Goal: Find specific page/section: Find specific page/section

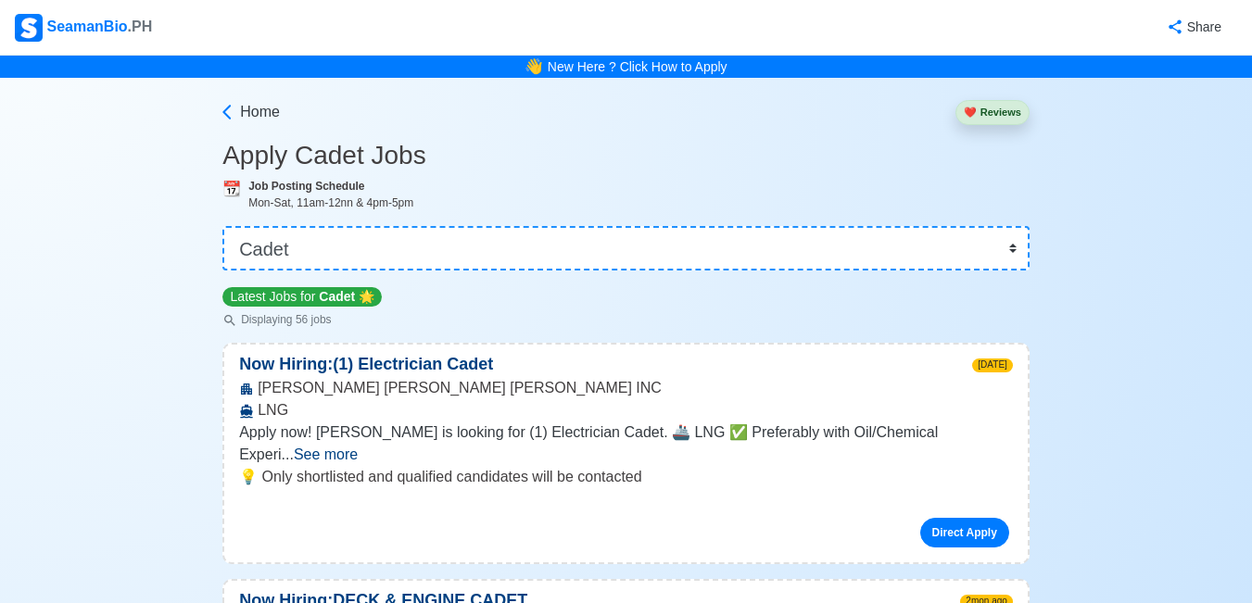
select select "Cadet"
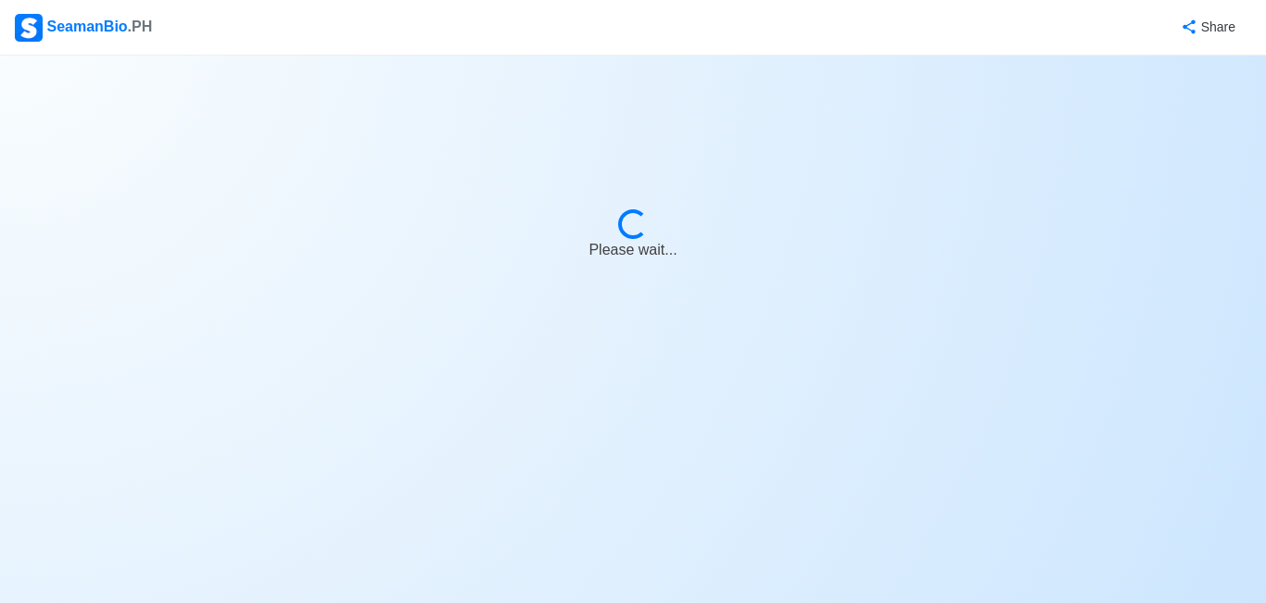
select select "Cadet"
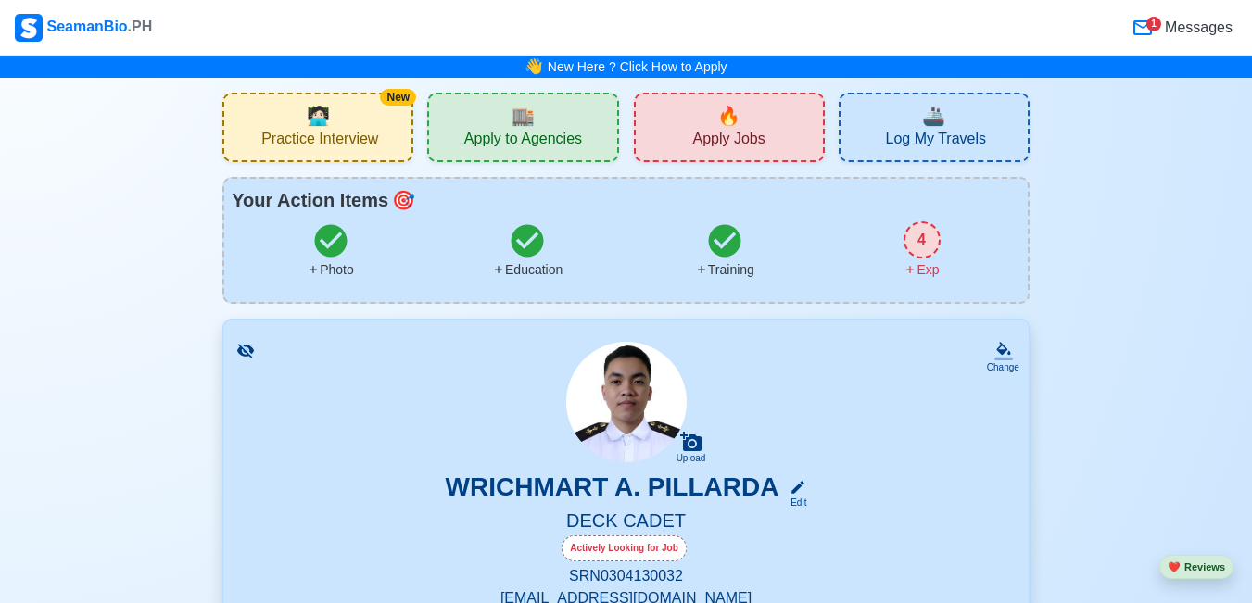
click at [919, 237] on div "4" at bounding box center [921, 239] width 37 height 37
